Goal: Use online tool/utility: Utilize a website feature to perform a specific function

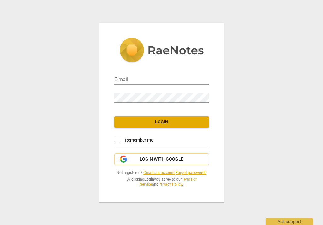
click at [175, 69] on div "E-mail" at bounding box center [161, 77] width 95 height 18
type input "[EMAIL_ADDRESS][DOMAIN_NAME]"
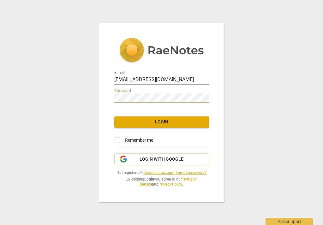
click at [118, 142] on input "Remember me" at bounding box center [117, 140] width 15 height 15
checkbox input "true"
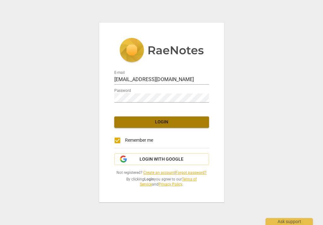
click at [135, 125] on span "Login" at bounding box center [161, 122] width 85 height 6
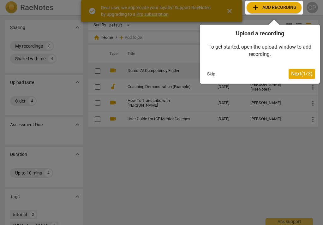
click at [211, 75] on button "Skip" at bounding box center [211, 73] width 13 height 9
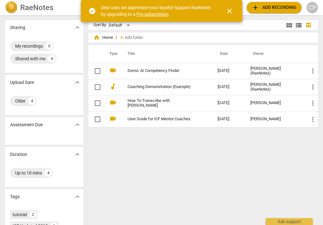
click at [267, 8] on span "add Add recording" at bounding box center [274, 8] width 45 height 8
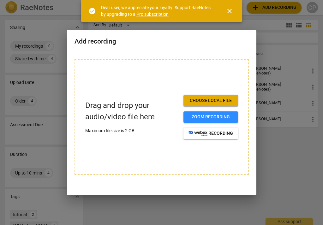
click at [223, 96] on button "Choose local file" at bounding box center [211, 100] width 55 height 11
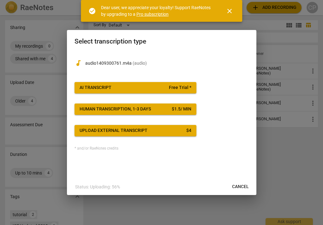
click at [174, 88] on span "Free Trial *" at bounding box center [180, 88] width 22 height 6
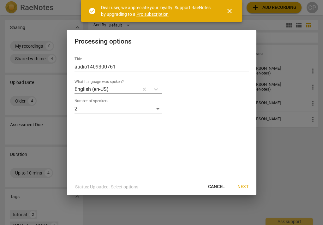
click at [208, 186] on button "Cancel" at bounding box center [216, 186] width 27 height 11
click at [212, 189] on span "Cancel" at bounding box center [216, 187] width 17 height 6
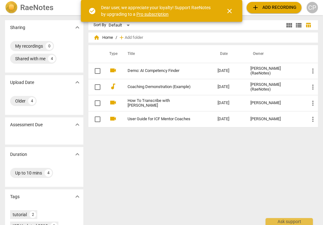
click at [292, 9] on span "add Add recording" at bounding box center [274, 8] width 45 height 8
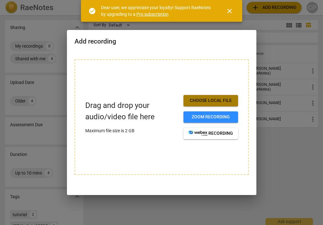
click at [214, 103] on span "Choose local file" at bounding box center [211, 101] width 45 height 6
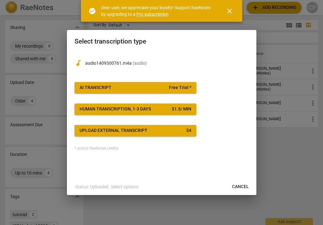
click at [174, 84] on button "AI Transcript Free Trial *" at bounding box center [136, 87] width 122 height 11
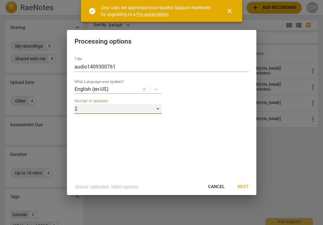
click at [155, 111] on div "2" at bounding box center [118, 109] width 87 height 10
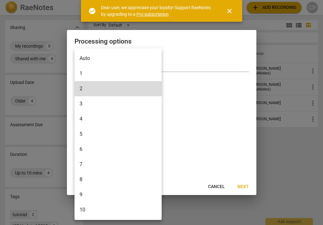
click at [208, 108] on div at bounding box center [161, 112] width 323 height 225
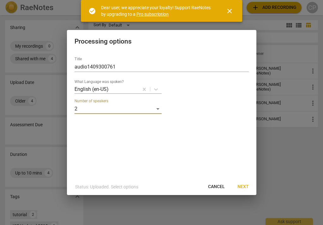
click at [246, 184] on span "Next" at bounding box center [243, 187] width 11 height 6
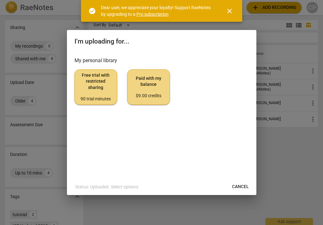
click at [90, 93] on span "Free trial with restricted sharing 90 trial minutes" at bounding box center [96, 87] width 32 height 30
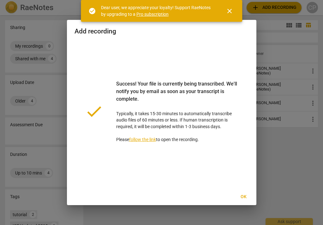
click at [241, 196] on span "Ok" at bounding box center [244, 197] width 10 height 6
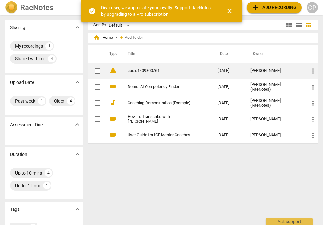
click at [177, 75] on td "audio1409300761" at bounding box center [166, 71] width 93 height 16
